Goal: Communication & Community: Answer question/provide support

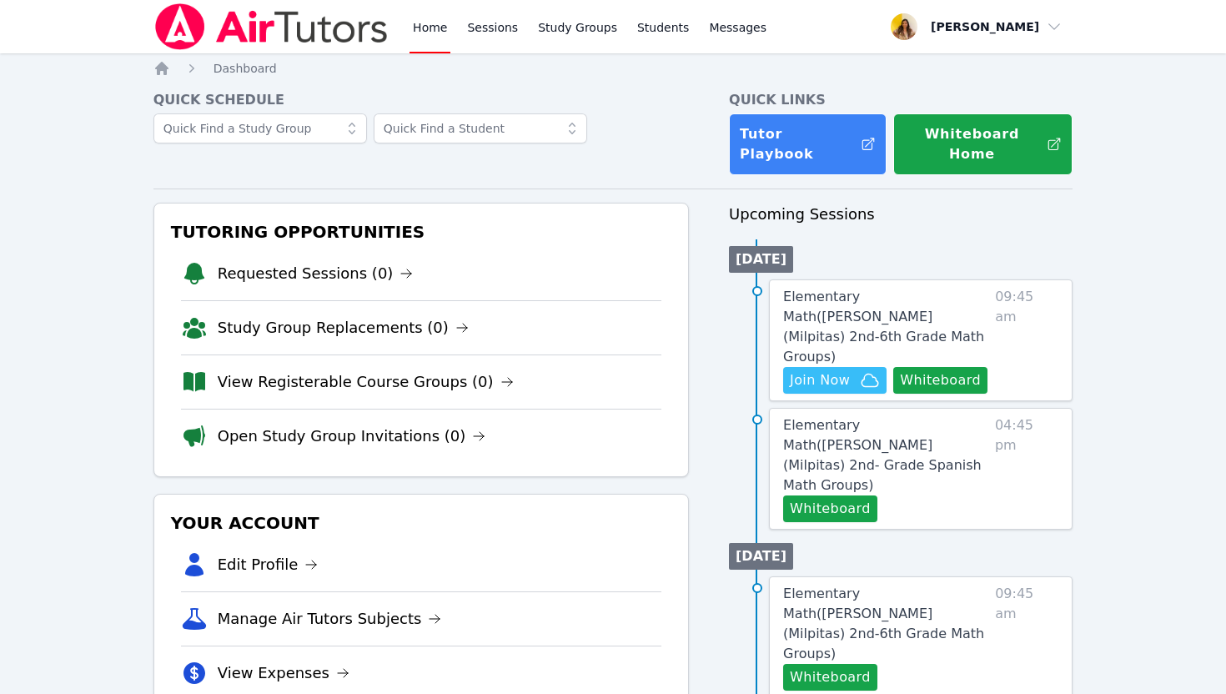
click at [306, 33] on img at bounding box center [271, 26] width 236 height 47
click at [878, 300] on span "Elementary Math ( Mattos (Milpitas) 2nd-6th Grade Math Groups )" at bounding box center [883, 327] width 201 height 76
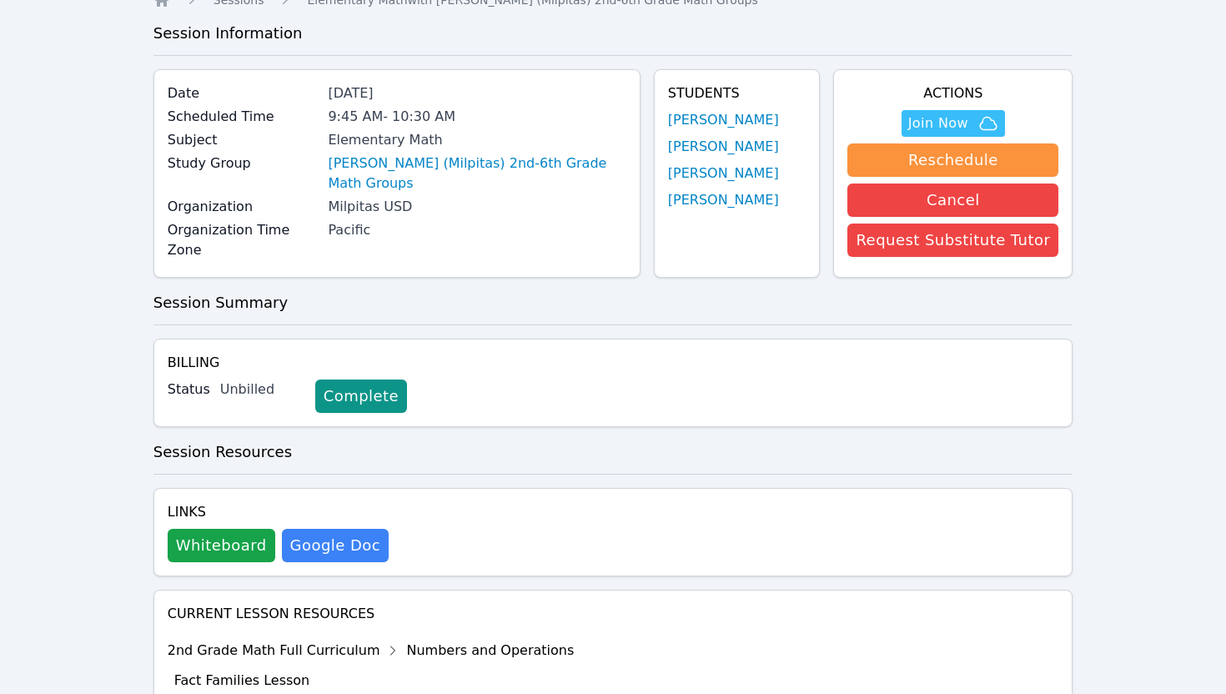
scroll to position [132, 0]
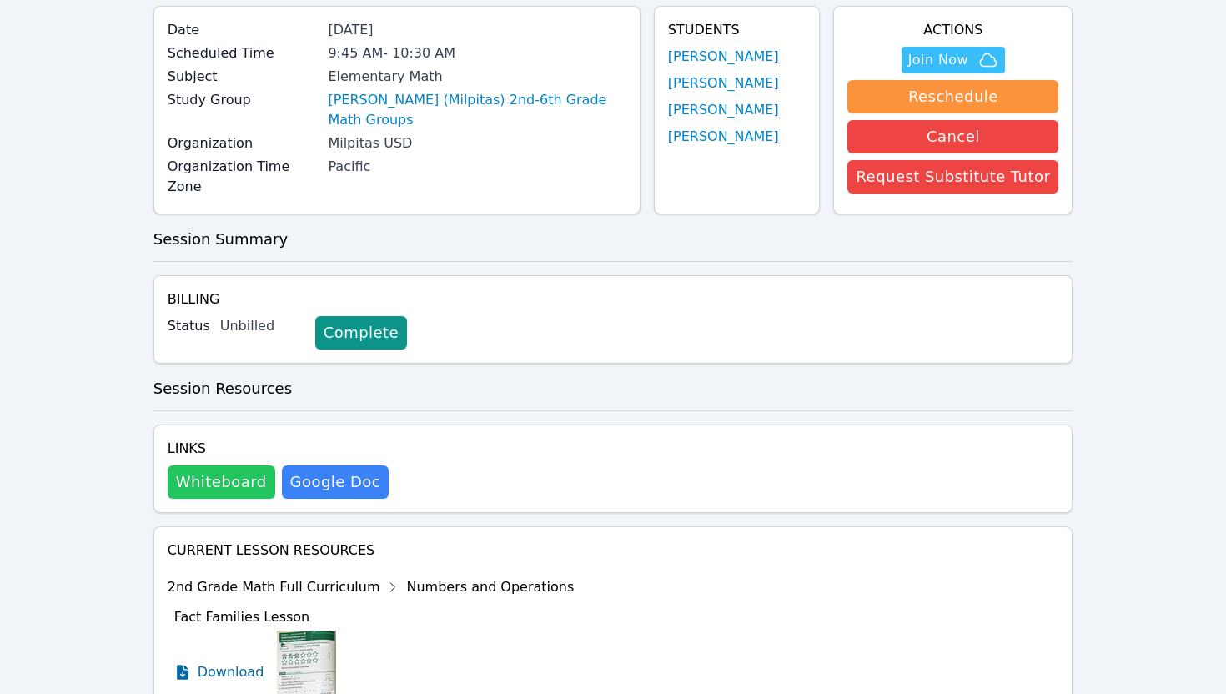
click at [207, 472] on button "Whiteboard" at bounding box center [222, 481] width 108 height 33
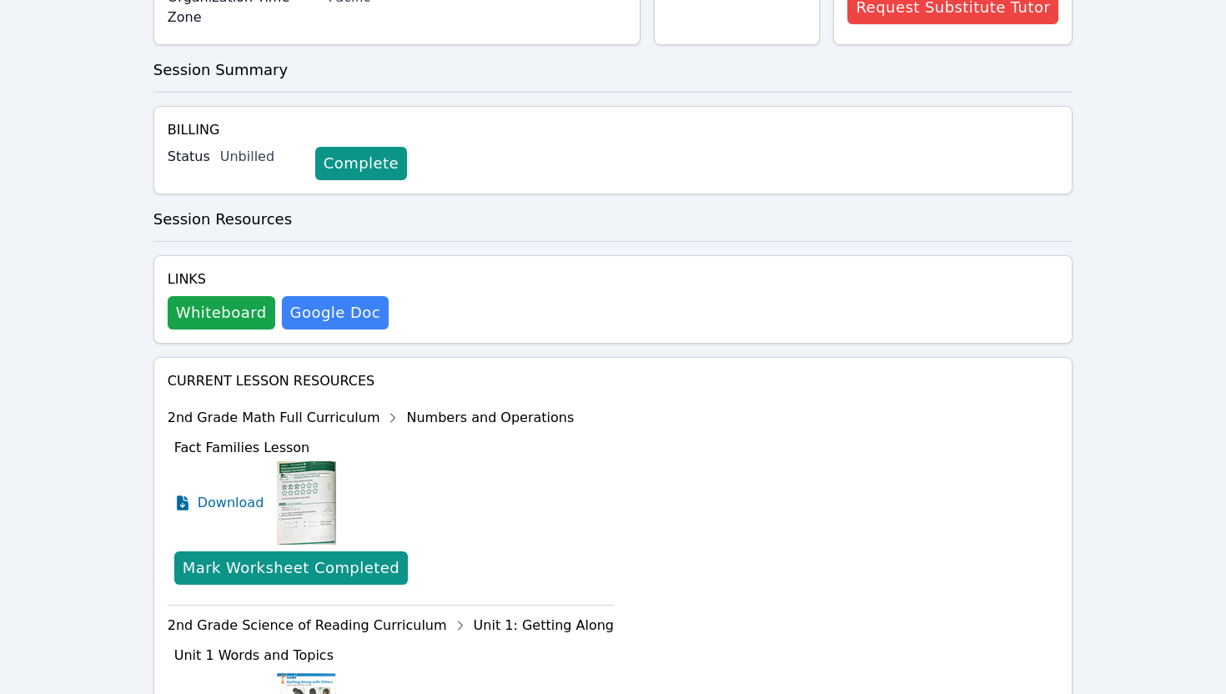
scroll to position [0, 0]
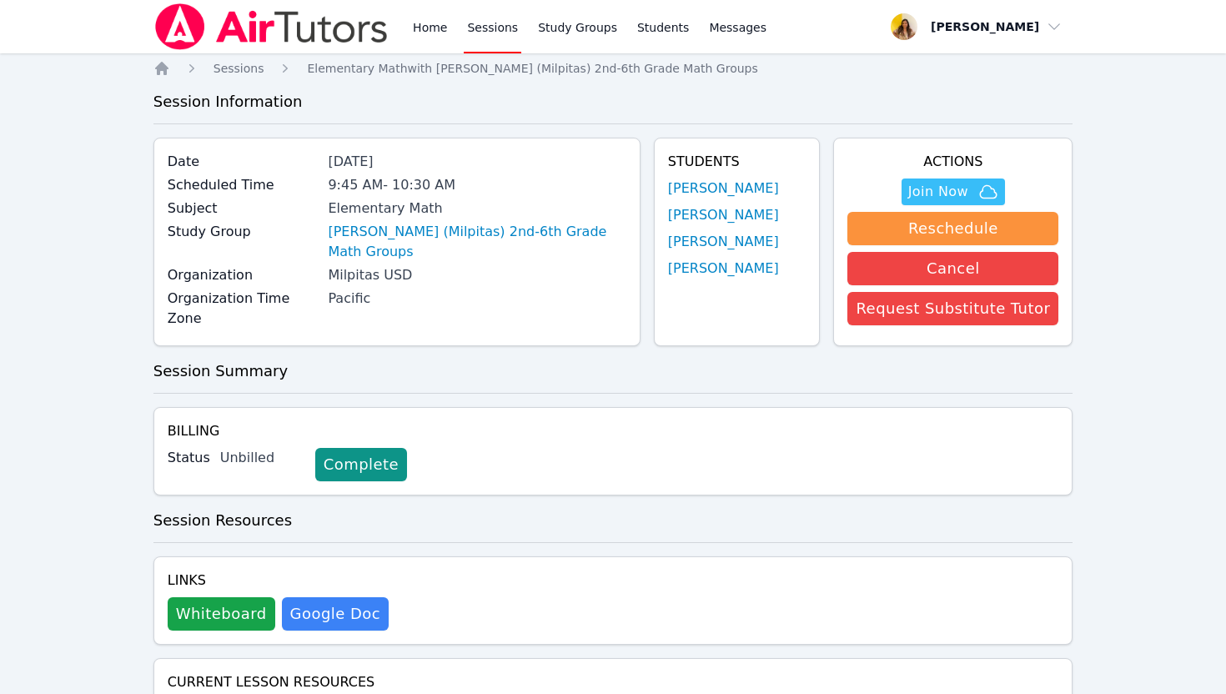
click at [497, 22] on link "Sessions" at bounding box center [493, 26] width 58 height 53
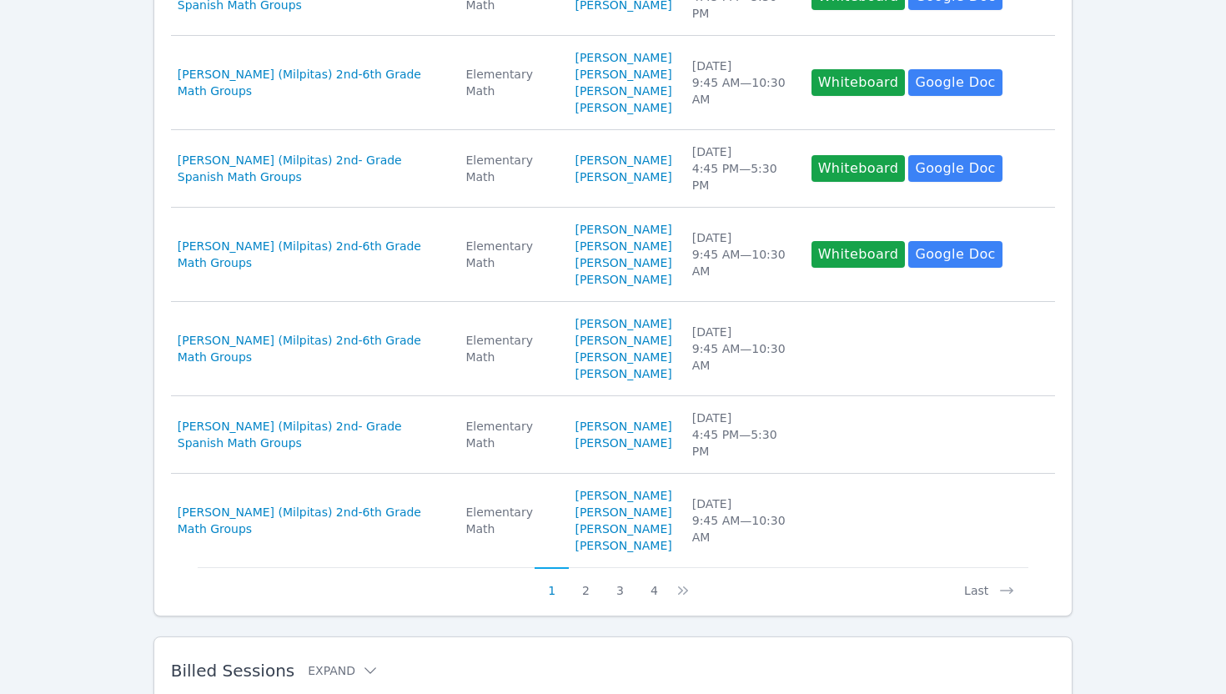
scroll to position [883, 0]
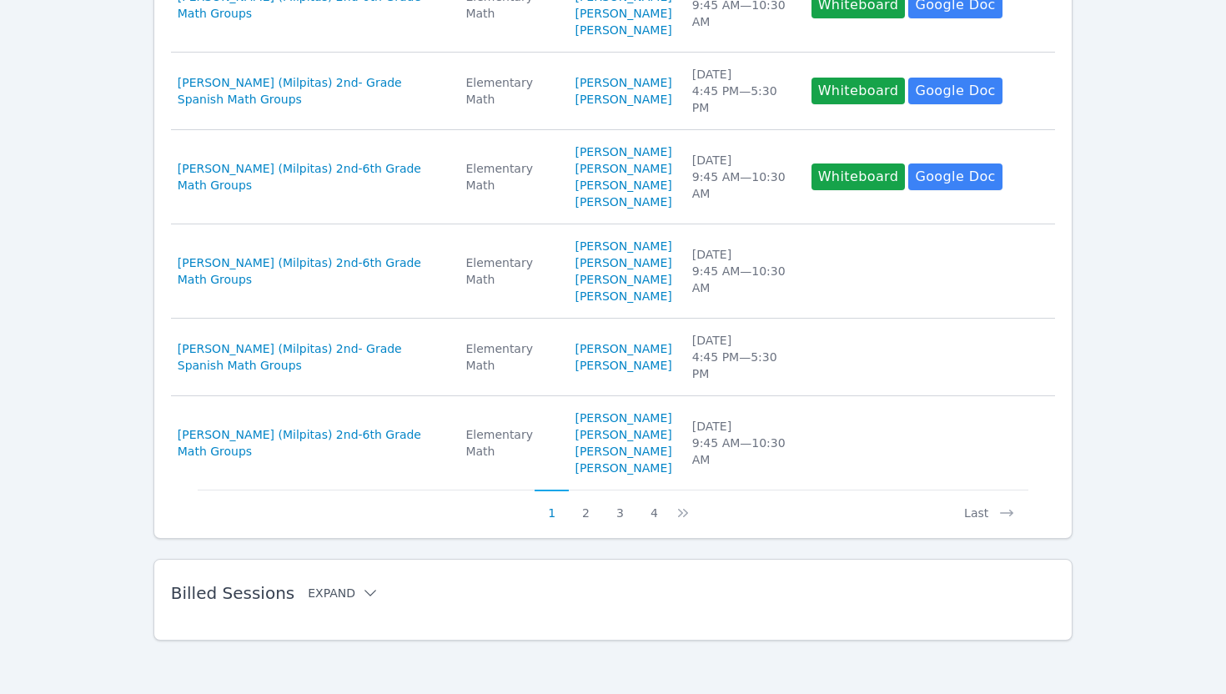
click at [335, 598] on button "Expand" at bounding box center [343, 593] width 71 height 17
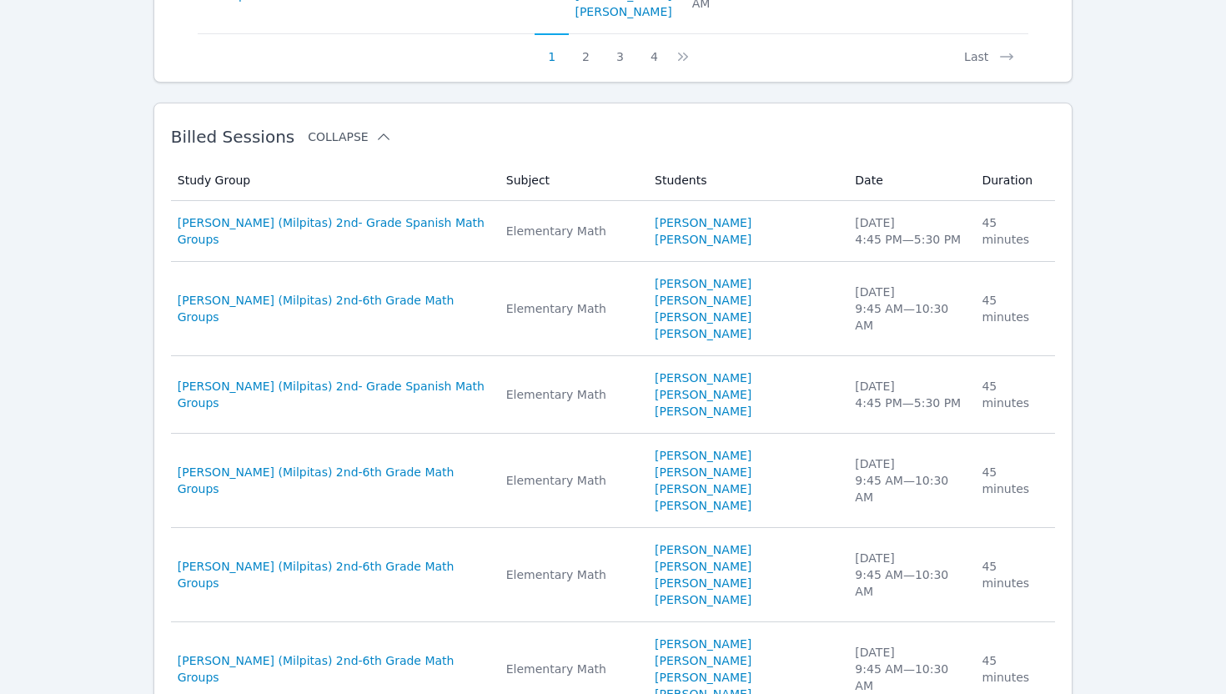
scroll to position [1240, 0]
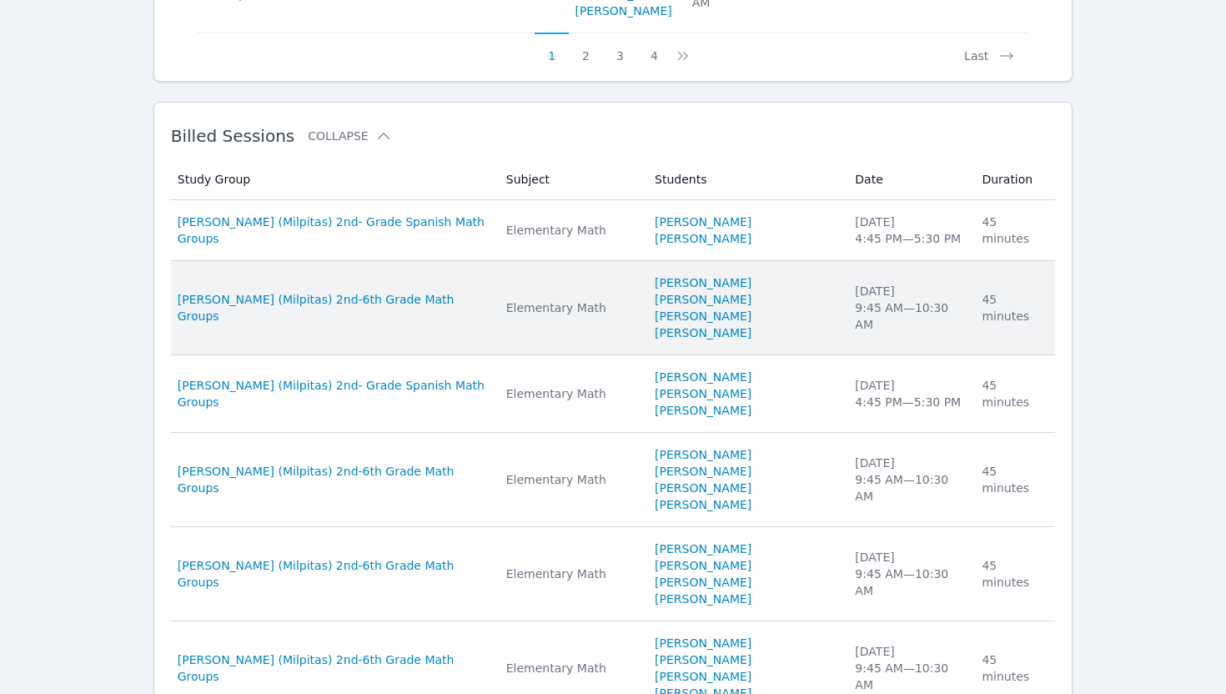
click at [525, 355] on td "Subject Elementary Math" at bounding box center [570, 308] width 148 height 94
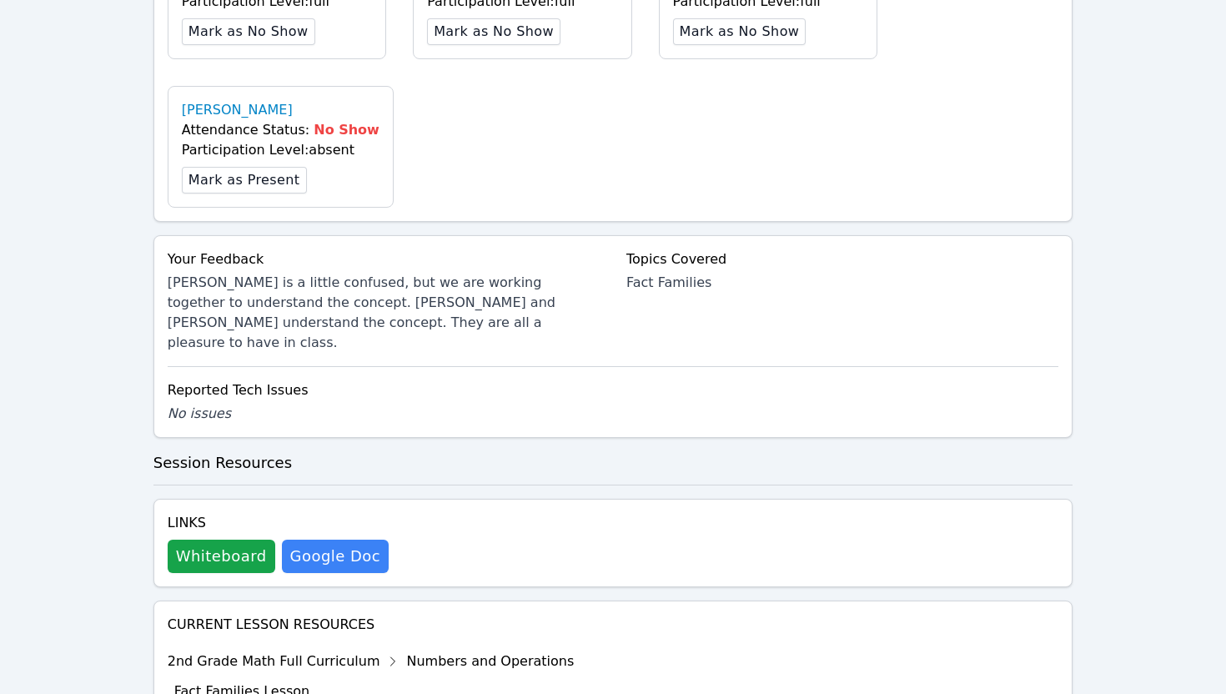
scroll to position [605, 0]
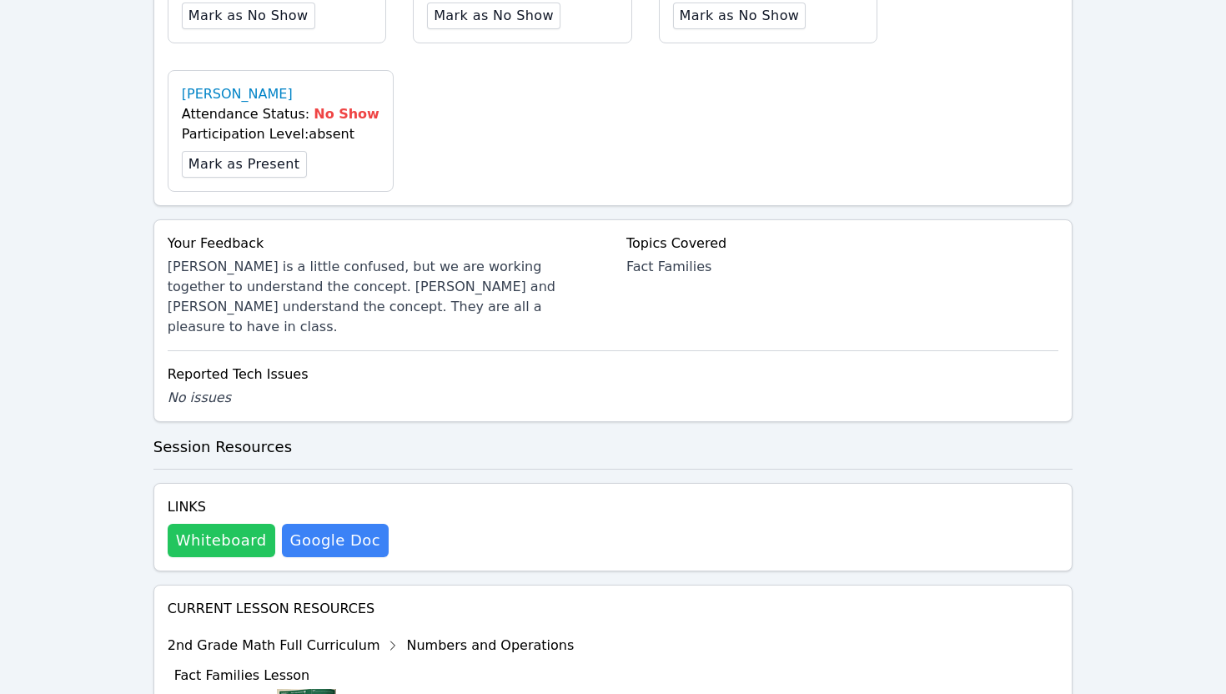
click at [210, 524] on button "Whiteboard" at bounding box center [222, 540] width 108 height 33
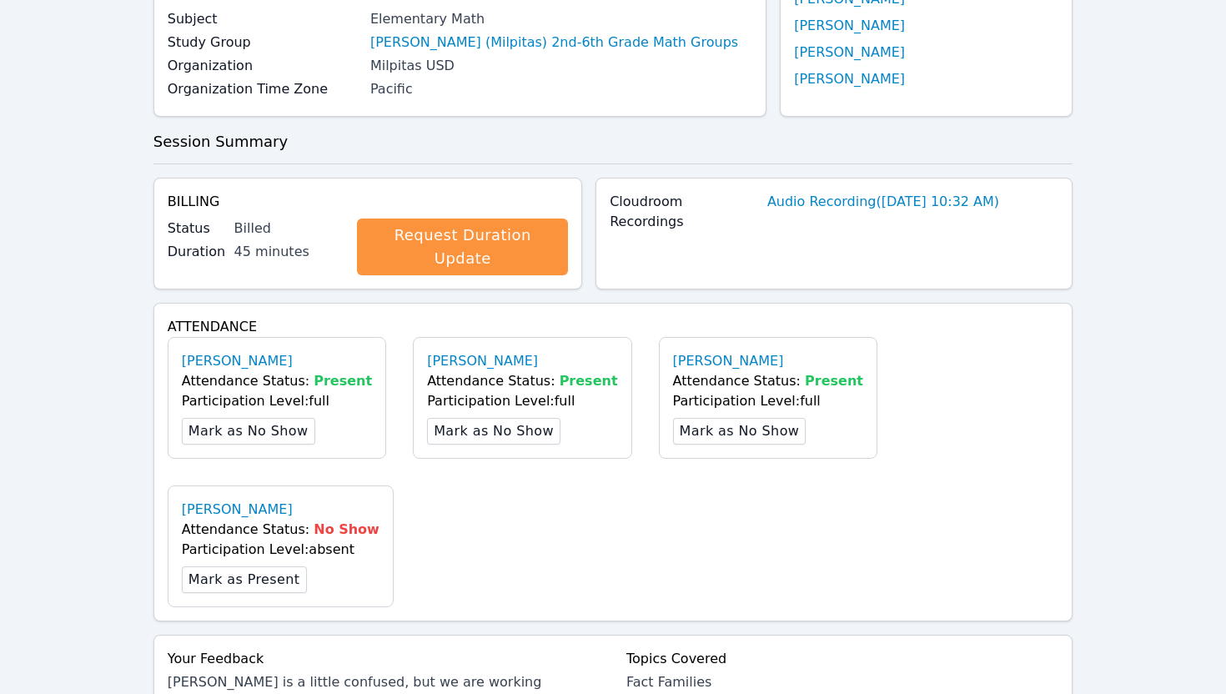
scroll to position [0, 0]
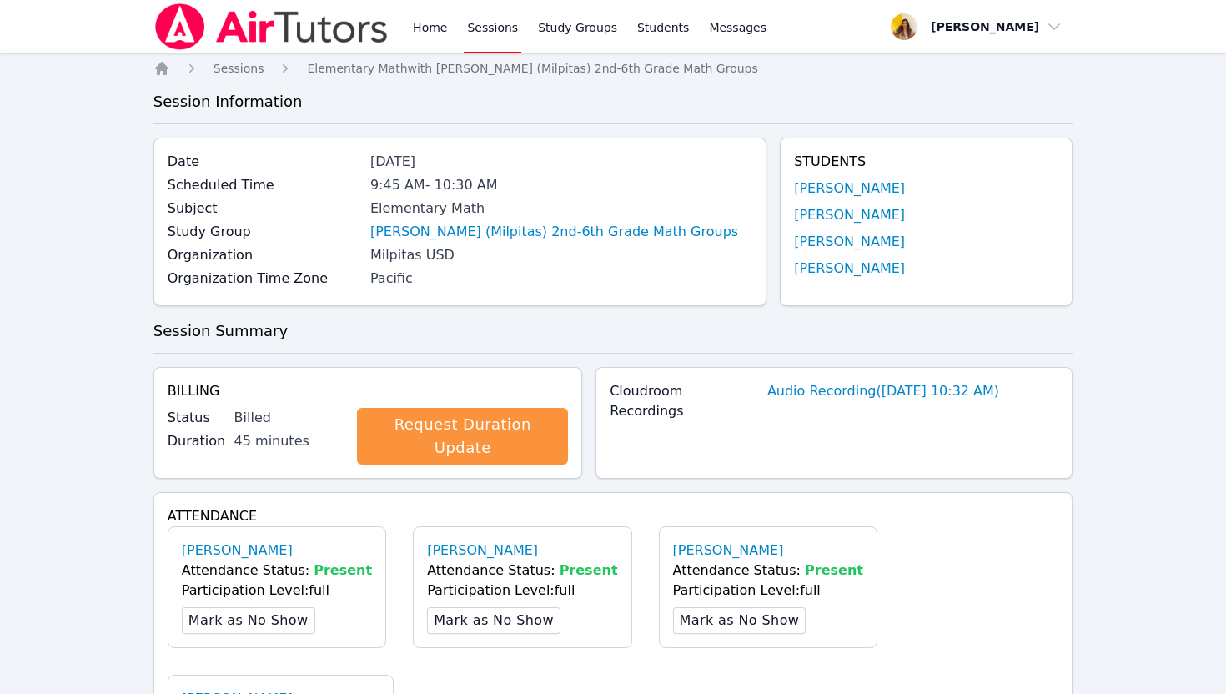
click at [301, 33] on img at bounding box center [271, 26] width 236 height 47
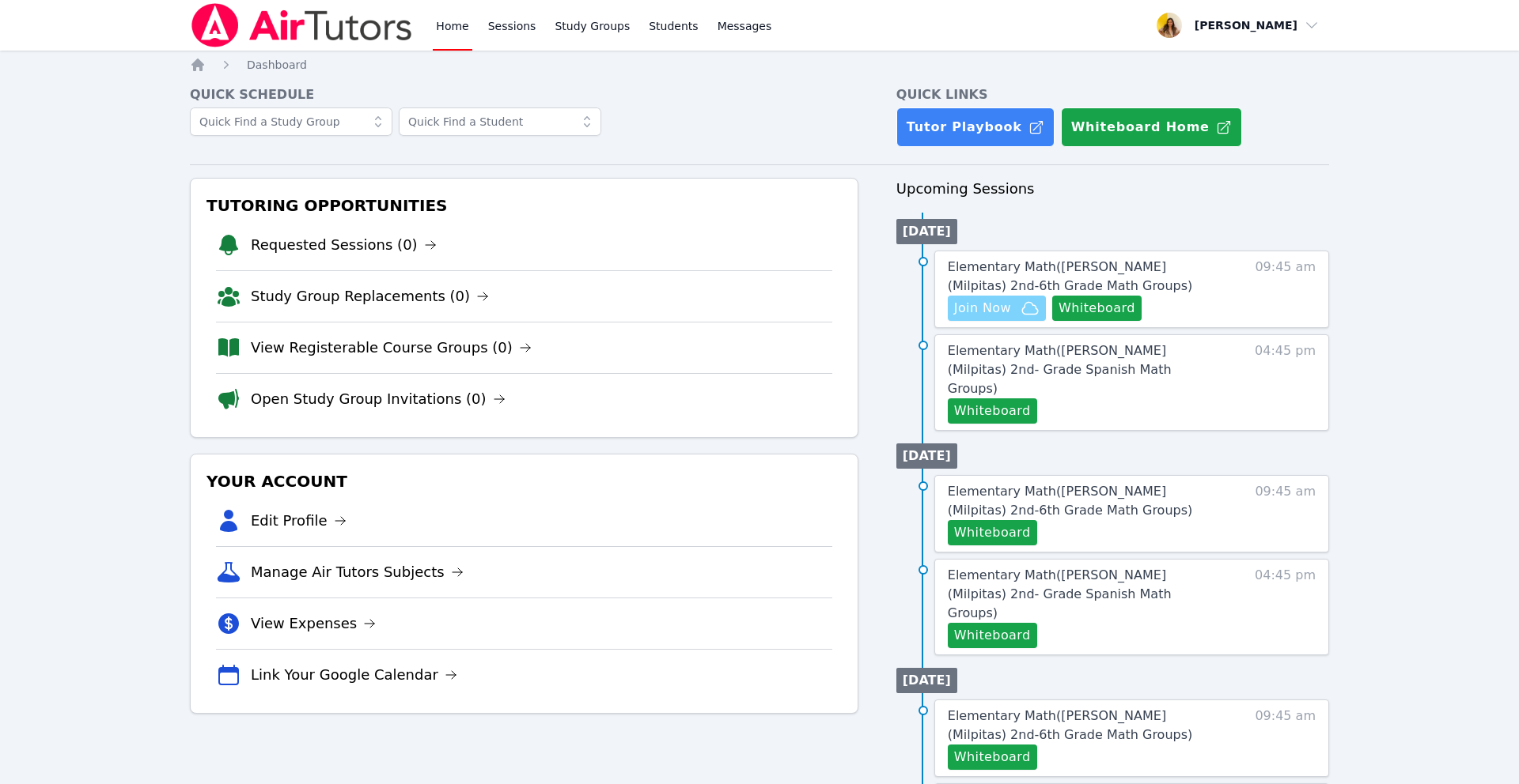
click at [999, 315] on span "Join Now" at bounding box center [982, 308] width 57 height 19
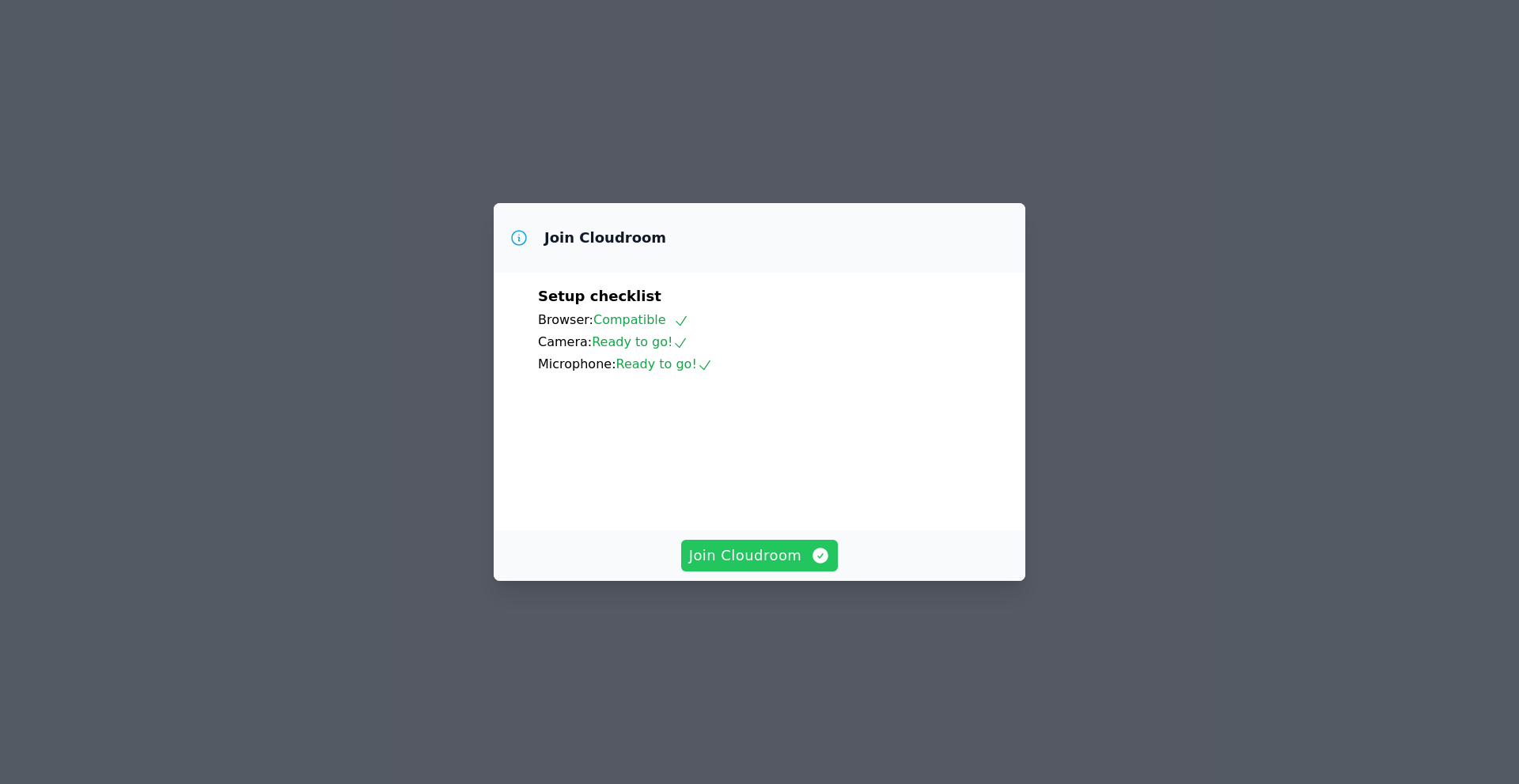
click at [756, 572] on button "Join Cloudroom" at bounding box center [760, 556] width 157 height 31
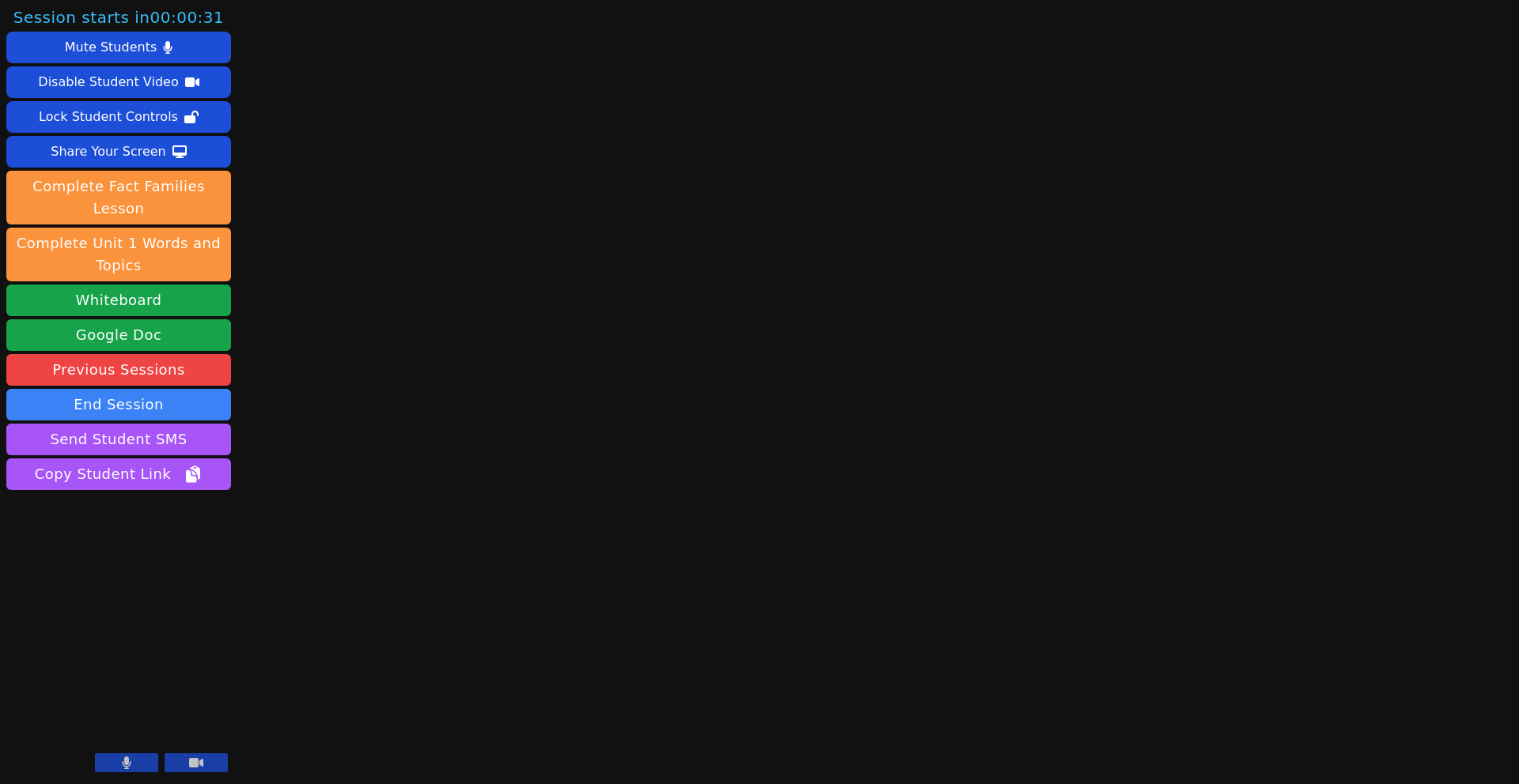
click at [136, 760] on button at bounding box center [126, 763] width 64 height 19
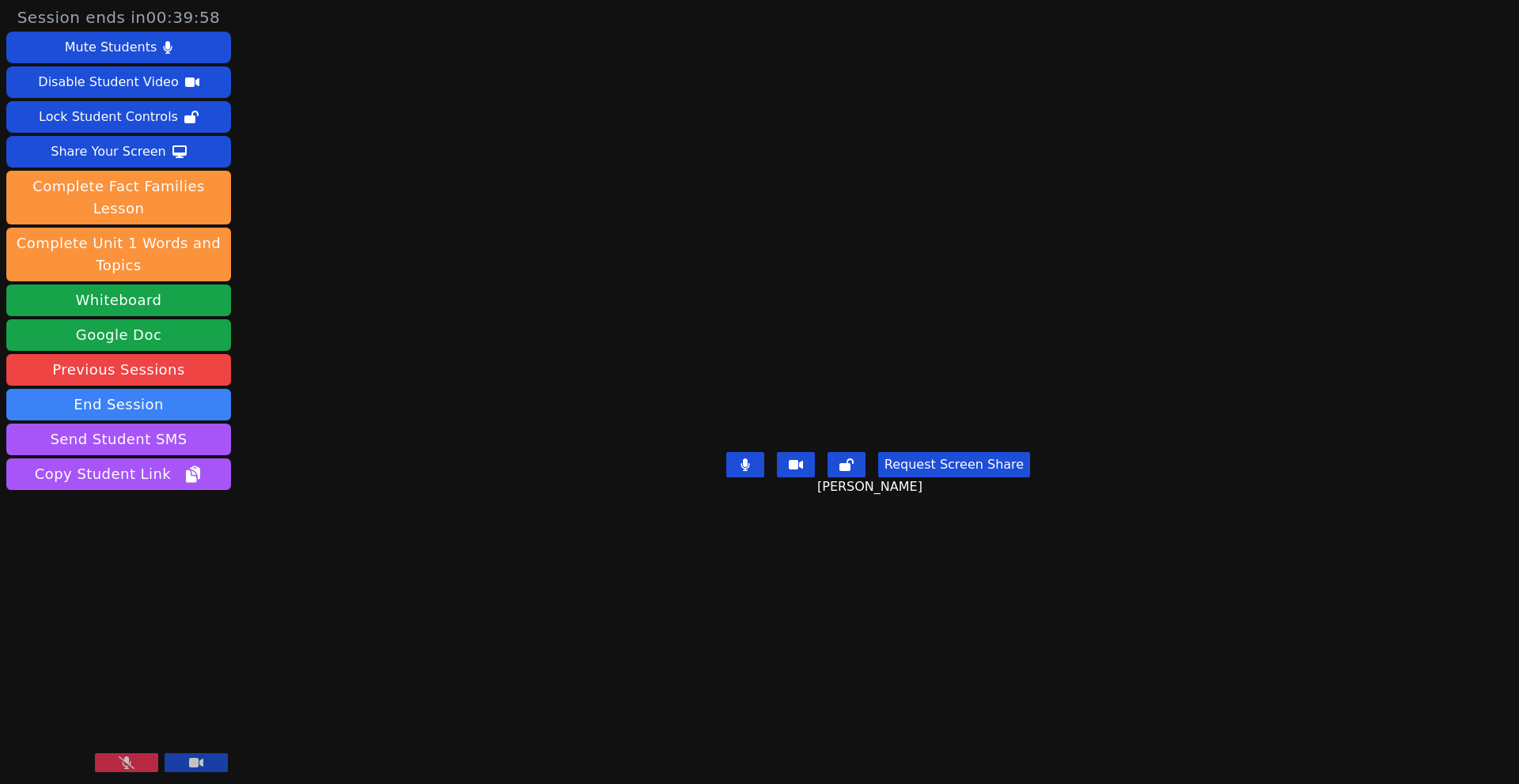
click at [131, 768] on icon at bounding box center [126, 762] width 16 height 12
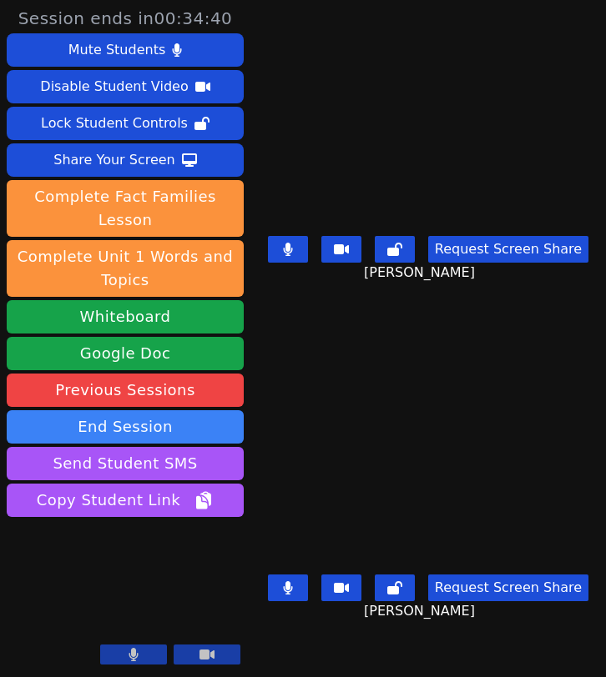
click at [291, 263] on button at bounding box center [288, 249] width 40 height 27
click at [293, 595] on icon at bounding box center [288, 587] width 10 height 13
click at [296, 595] on icon at bounding box center [287, 587] width 17 height 13
click at [292, 595] on icon at bounding box center [288, 587] width 10 height 13
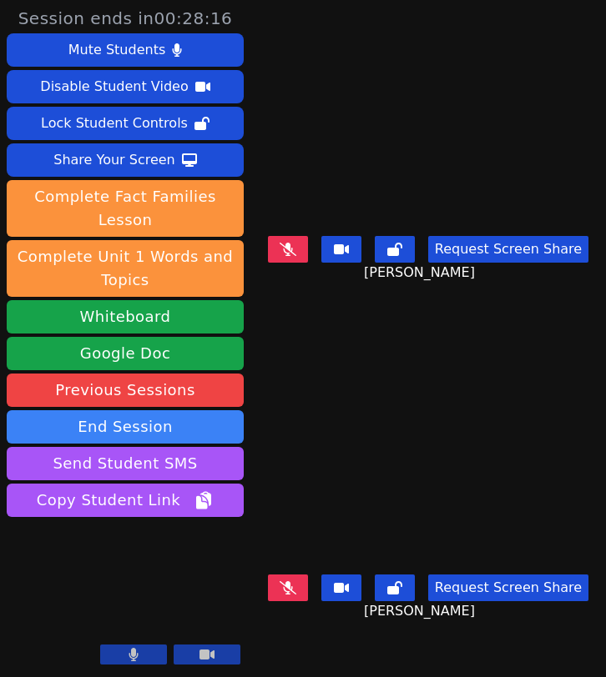
click at [296, 256] on icon at bounding box center [287, 249] width 17 height 13
click at [296, 595] on icon at bounding box center [287, 587] width 17 height 13
click at [292, 595] on icon at bounding box center [287, 587] width 9 height 13
click at [290, 595] on icon at bounding box center [287, 587] width 17 height 13
click at [290, 250] on icon at bounding box center [287, 249] width 17 height 13
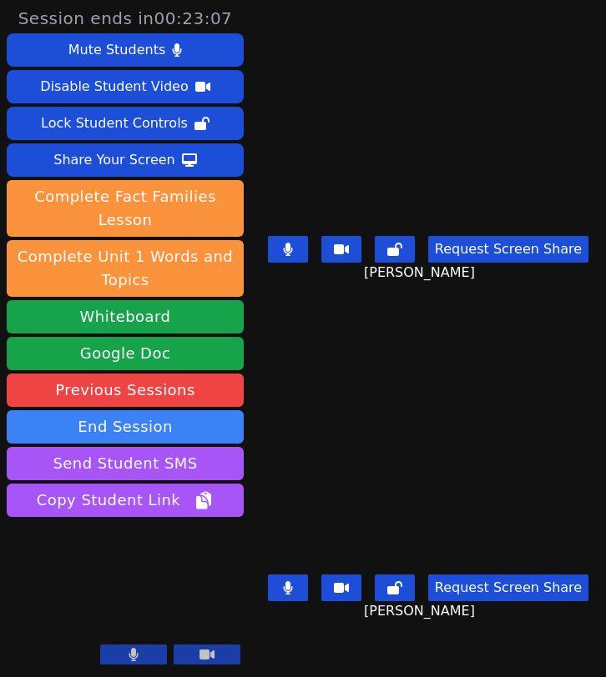
click at [293, 594] on icon at bounding box center [288, 587] width 10 height 13
click at [287, 595] on icon at bounding box center [287, 587] width 17 height 13
click at [288, 601] on button at bounding box center [288, 588] width 40 height 27
click at [286, 260] on button at bounding box center [288, 249] width 40 height 27
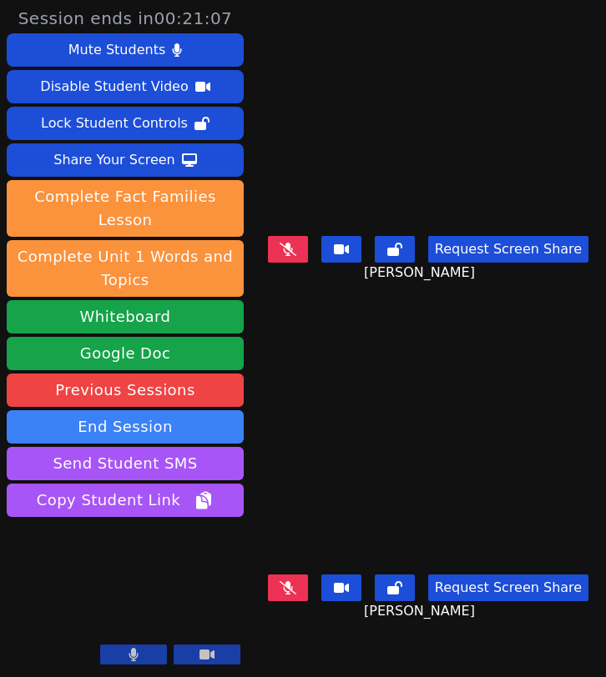
click at [296, 587] on icon at bounding box center [287, 587] width 17 height 13
click at [284, 600] on button at bounding box center [288, 588] width 40 height 27
click at [292, 256] on icon at bounding box center [287, 249] width 9 height 13
click at [134, 655] on icon at bounding box center [133, 654] width 9 height 13
click at [139, 656] on icon at bounding box center [133, 654] width 17 height 13
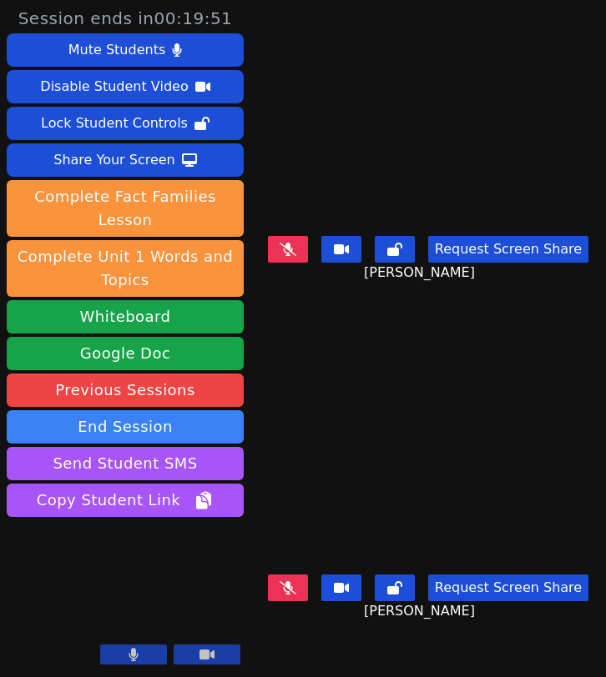
click at [296, 595] on icon at bounding box center [287, 587] width 17 height 13
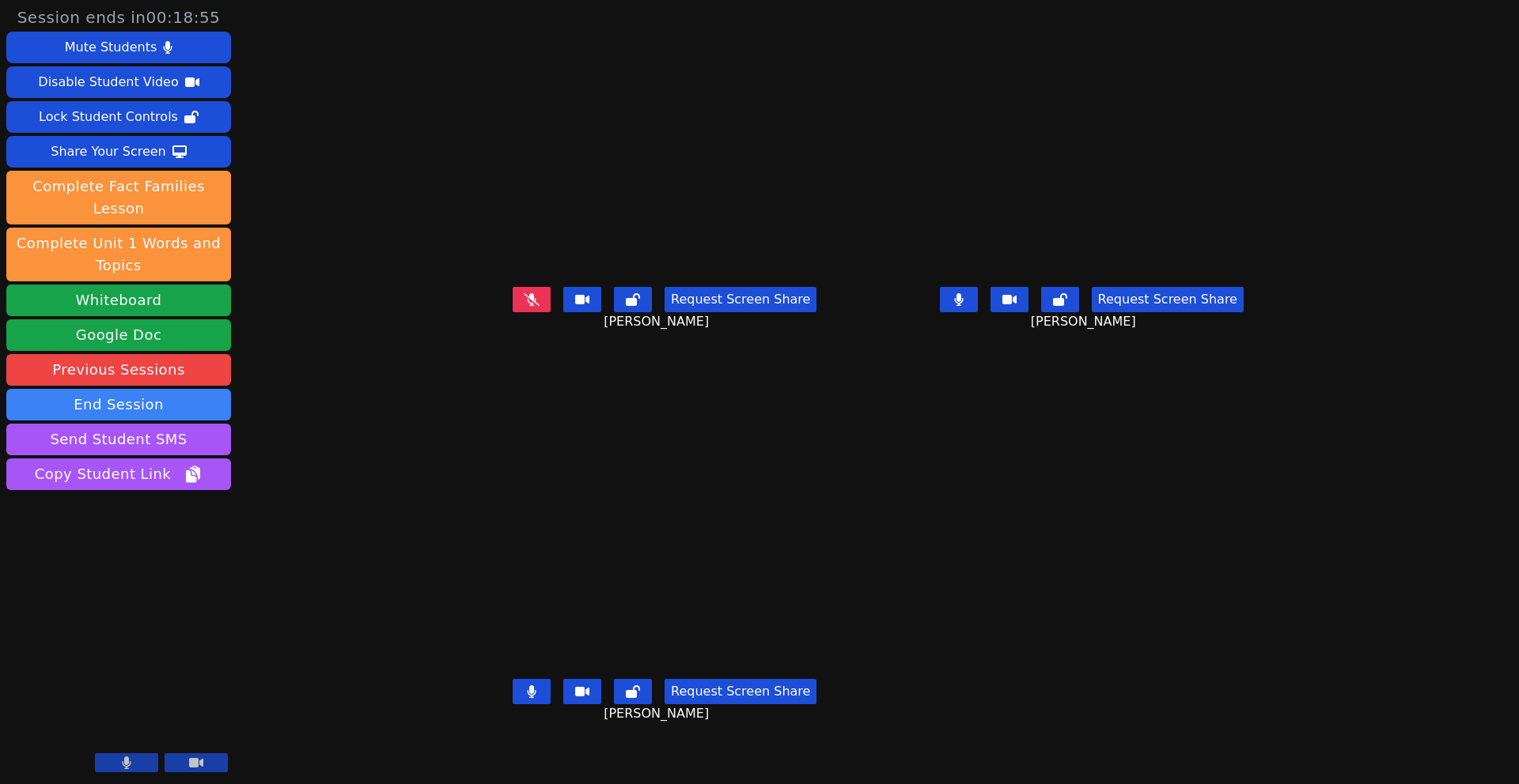
click at [978, 312] on button at bounding box center [959, 300] width 38 height 26
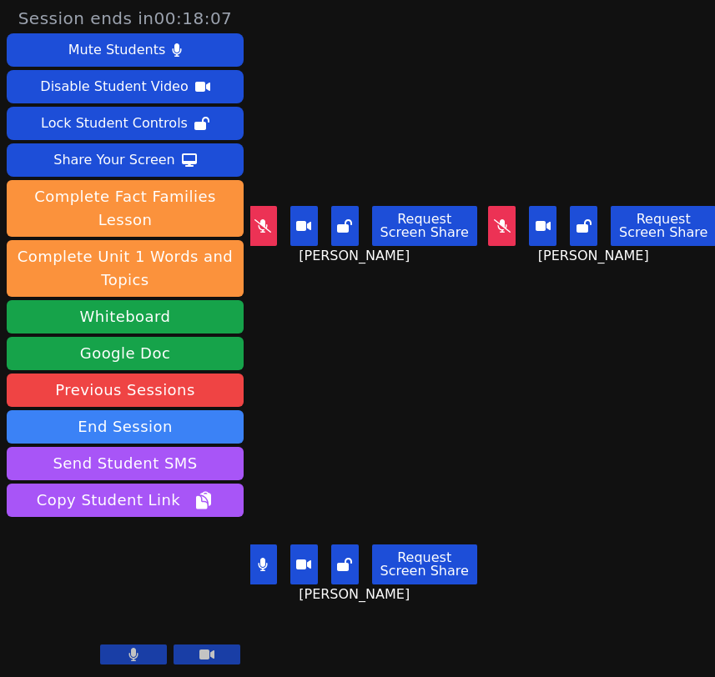
click at [260, 570] on icon at bounding box center [263, 564] width 10 height 13
click at [260, 224] on icon at bounding box center [262, 225] width 17 height 13
click at [273, 569] on button at bounding box center [263, 565] width 28 height 40
click at [264, 233] on button at bounding box center [263, 226] width 28 height 40
click at [510, 222] on icon at bounding box center [502, 225] width 17 height 13
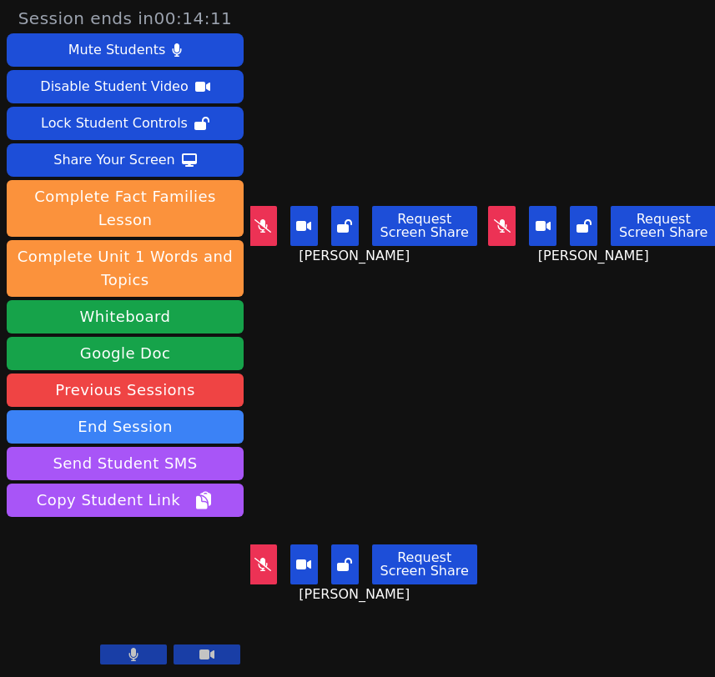
click at [510, 222] on icon at bounding box center [502, 225] width 17 height 13
click at [505, 246] on div "Request Screen Share Avyaansh Muthagouni" at bounding box center [603, 232] width 226 height 67
click at [506, 222] on icon at bounding box center [502, 225] width 10 height 13
click at [259, 226] on icon at bounding box center [263, 225] width 9 height 13
click at [510, 222] on icon at bounding box center [502, 225] width 17 height 13
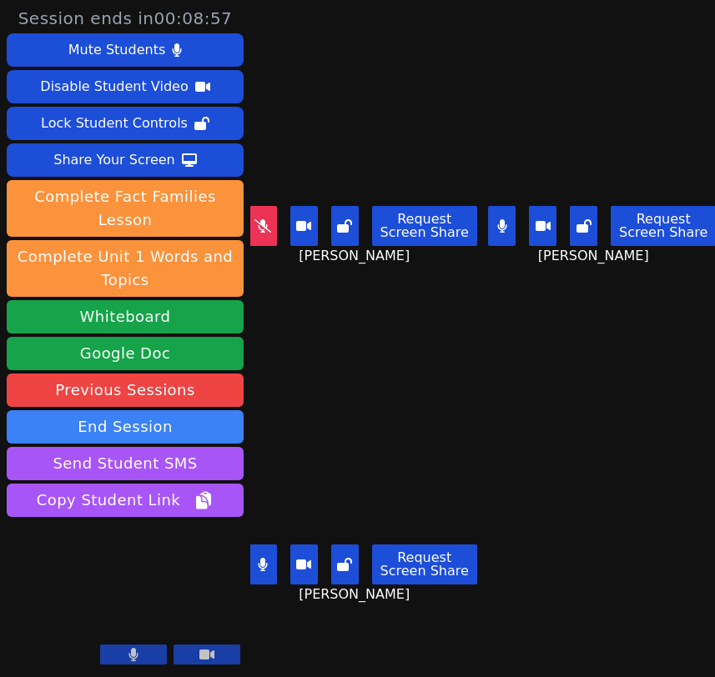
click at [498, 238] on button at bounding box center [502, 226] width 28 height 40
click at [264, 567] on icon at bounding box center [263, 564] width 10 height 13
click at [500, 219] on icon at bounding box center [502, 225] width 17 height 13
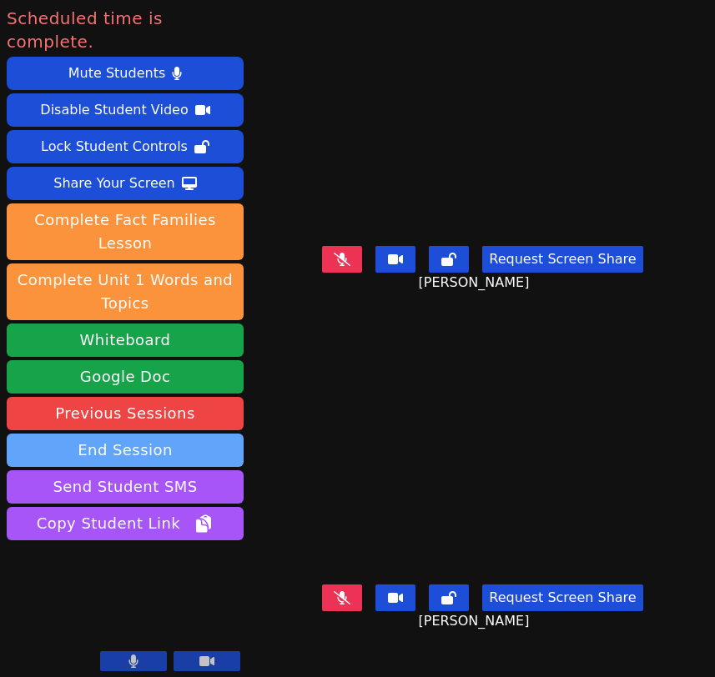
click at [133, 434] on button "End Session" at bounding box center [125, 450] width 237 height 33
